Goal: Information Seeking & Learning: Learn about a topic

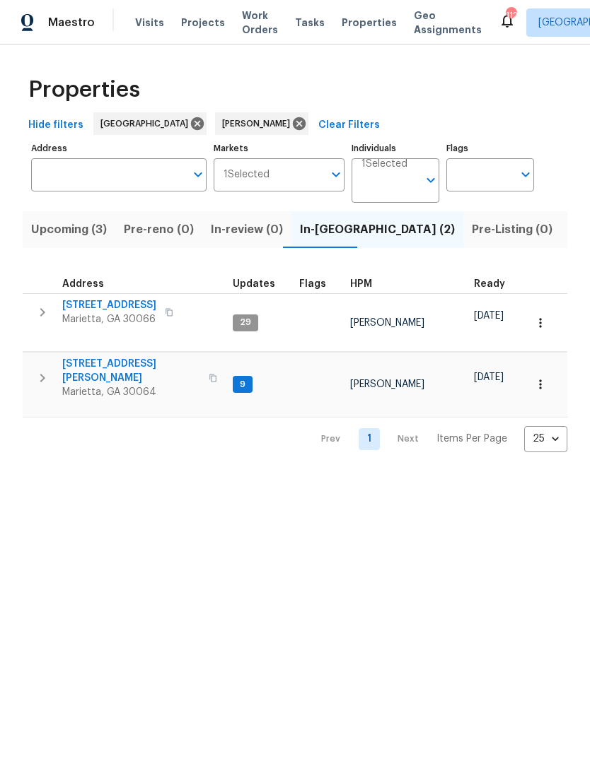
click at [98, 357] on span "[STREET_ADDRESS][PERSON_NAME]" at bounding box center [131, 371] width 138 height 28
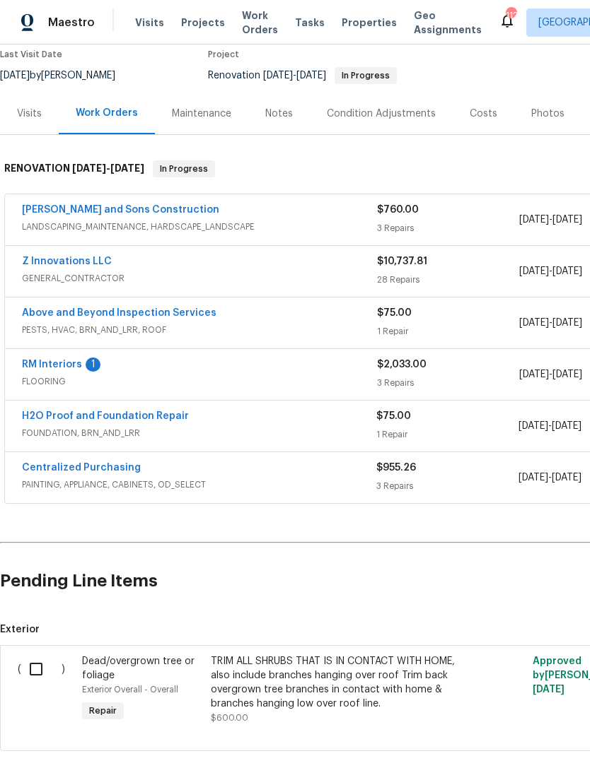
scroll to position [122, 0]
click at [50, 367] on link "RM Interiors" at bounding box center [52, 365] width 60 height 10
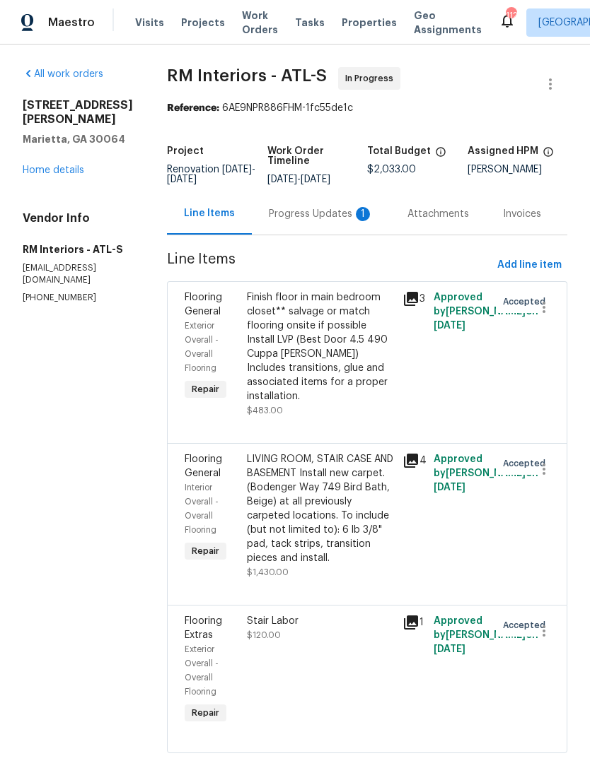
click at [300, 228] on div "Progress Updates 1" at bounding box center [321, 214] width 139 height 42
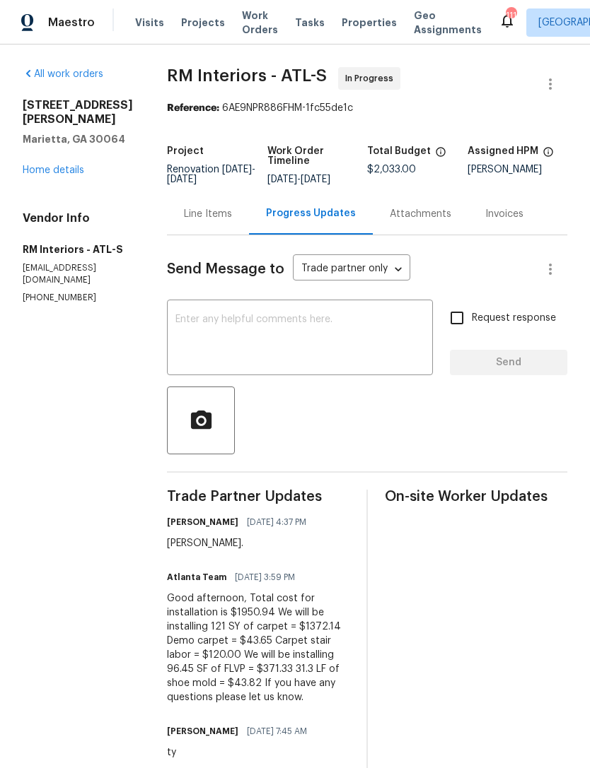
click at [43, 168] on link "Home details" at bounding box center [53, 170] width 61 height 10
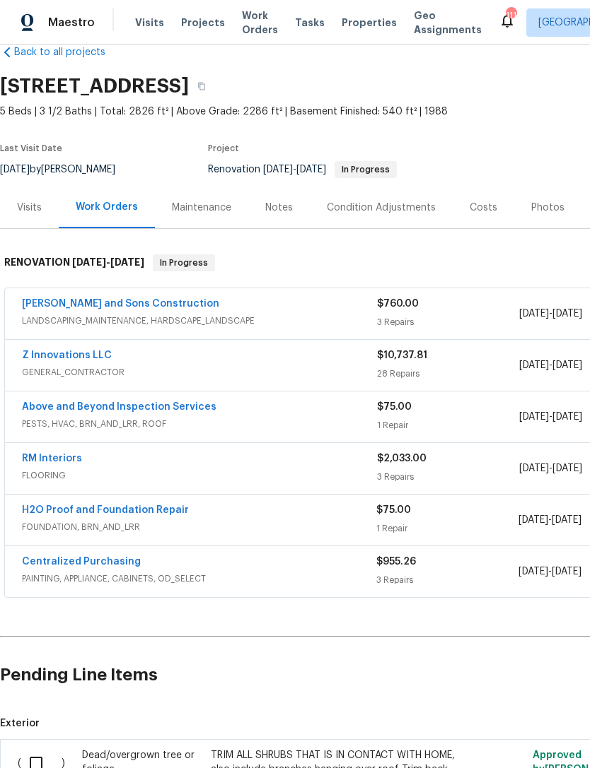
scroll to position [28, 0]
click at [272, 211] on div "Notes" at bounding box center [279, 208] width 28 height 14
